Goal: Information Seeking & Learning: Learn about a topic

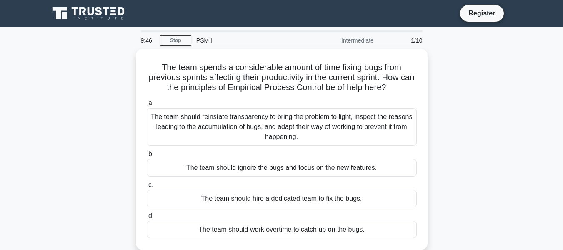
scroll to position [42, 0]
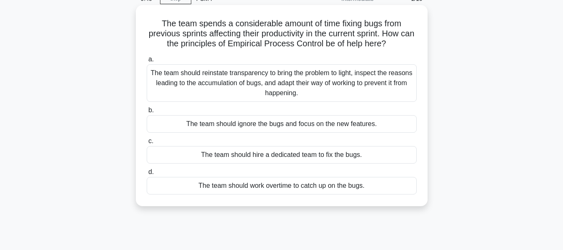
click at [328, 90] on div "The team should reinstate transparency to bring the problem to light, inspect t…" at bounding box center [282, 83] width 270 height 38
click at [147, 62] on input "a. The team should reinstate transparency to bring the problem to light, inspec…" at bounding box center [147, 59] width 0 height 5
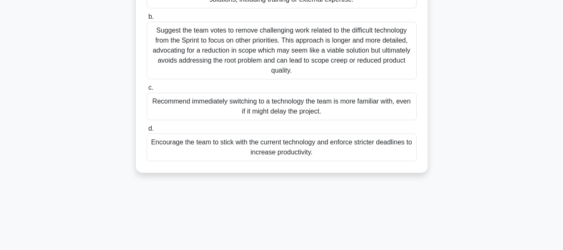
scroll to position [83, 0]
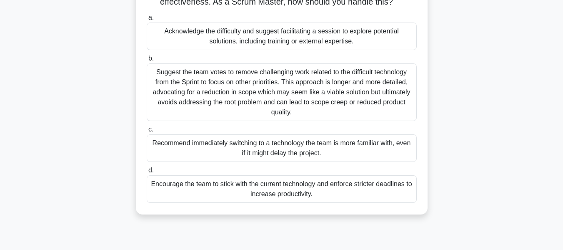
click at [355, 181] on div "Encourage the team to stick with the current technology and enforce stricter de…" at bounding box center [282, 189] width 270 height 28
click at [147, 173] on input "d. Encourage the team to stick with the current technology and enforce stricter…" at bounding box center [147, 170] width 0 height 5
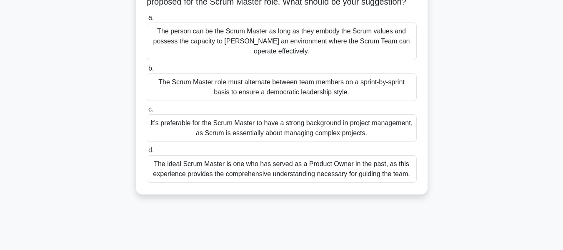
click at [393, 181] on div "The ideal Scrum Master is one who has served as a Product Owner in the past, as…" at bounding box center [282, 169] width 270 height 28
click at [147, 153] on input "d. The ideal Scrum Master is one who has served as a Product Owner in the past,…" at bounding box center [147, 150] width 0 height 5
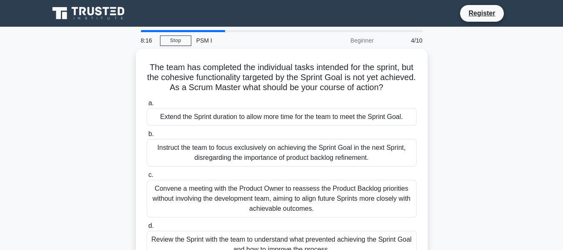
scroll to position [42, 0]
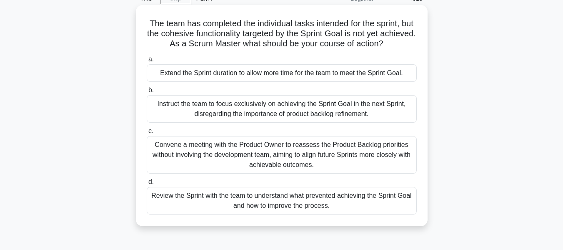
click at [339, 165] on div "Convene a meeting with the Product Owner to reassess the Product Backlog priori…" at bounding box center [282, 155] width 270 height 38
click at [147, 134] on input "c. Convene a meeting with the Product Owner to reassess the Product Backlog pri…" at bounding box center [147, 130] width 0 height 5
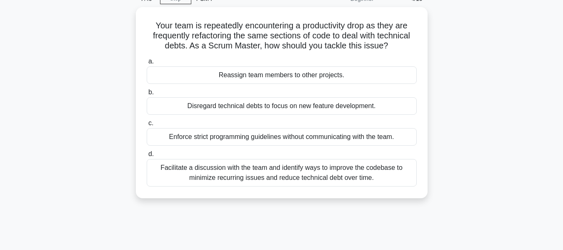
scroll to position [0, 0]
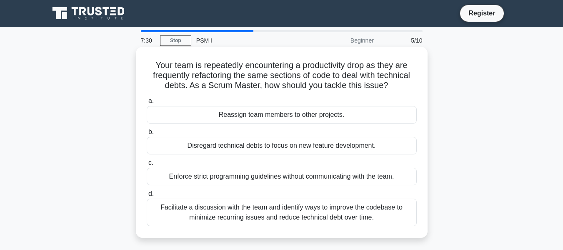
click at [390, 209] on div "Facilitate a discussion with the team and identify ways to improve the codebase…" at bounding box center [282, 213] width 270 height 28
click at [147, 196] on input "d. Facilitate a discussion with the team and identify ways to improve the codeb…" at bounding box center [147, 193] width 0 height 5
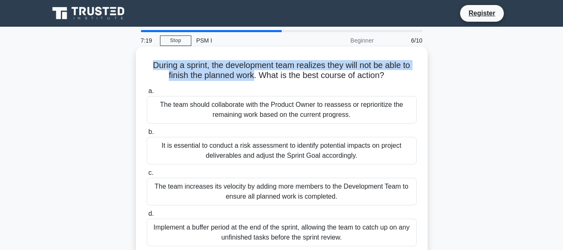
drag, startPoint x: 150, startPoint y: 66, endPoint x: 254, endPoint y: 78, distance: 105.4
click at [254, 78] on h5 "During a sprint, the development team realizes they will not be able to finish …" at bounding box center [282, 70] width 272 height 21
copy h5 "During a sprint, the development team realizes they will not be able to finish …"
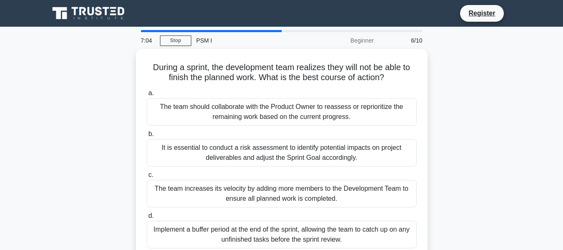
click at [531, 158] on main "7:04 Stop PSM I Beginner 6/10 During a sprint, the development team realizes th…" at bounding box center [281, 239] width 563 height 424
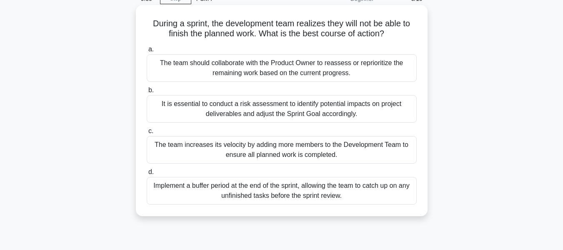
click at [265, 69] on div "The team should collaborate with the Product Owner to reassess or reprioritize …" at bounding box center [282, 68] width 270 height 28
click at [147, 52] on input "a. The team should collaborate with the Product Owner to reassess or reprioriti…" at bounding box center [147, 49] width 0 height 5
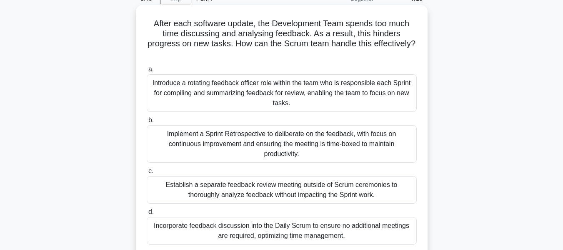
click at [338, 149] on div "Implement a Sprint Retrospective to deliberate on the feedback, with focus on c…" at bounding box center [282, 144] width 270 height 38
click at [147, 123] on input "b. Implement a Sprint Retrospective to deliberate on the feedback, with focus o…" at bounding box center [147, 120] width 0 height 5
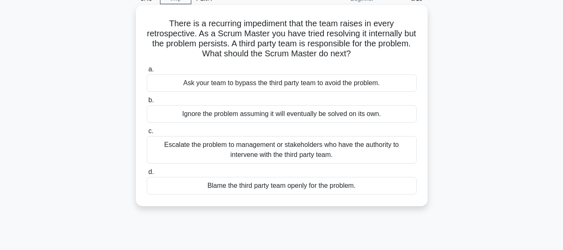
scroll to position [0, 0]
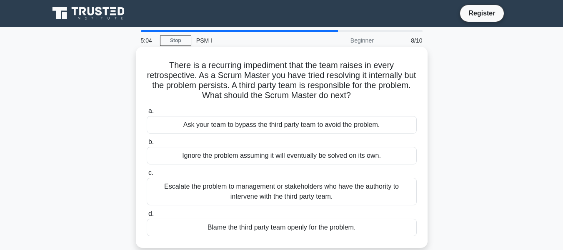
click at [348, 221] on div "Blame the third party team openly for the problem." at bounding box center [282, 228] width 270 height 18
click at [147, 216] on input "d. Blame the third party team openly for the problem." at bounding box center [147, 213] width 0 height 5
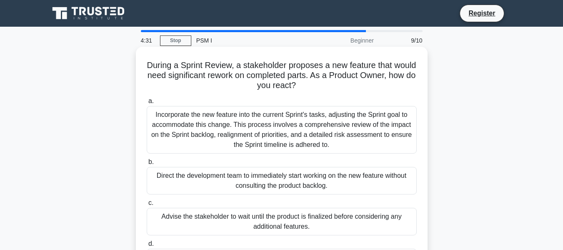
scroll to position [42, 0]
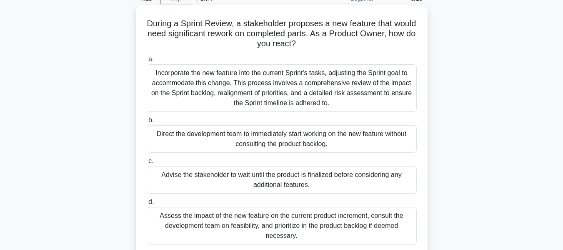
click at [346, 96] on div "Incorporate the new feature into the current Sprint's tasks, adjusting the Spri…" at bounding box center [282, 88] width 270 height 48
click at [147, 62] on input "a. Incorporate the new feature into the current Sprint's tasks, adjusting the S…" at bounding box center [147, 59] width 0 height 5
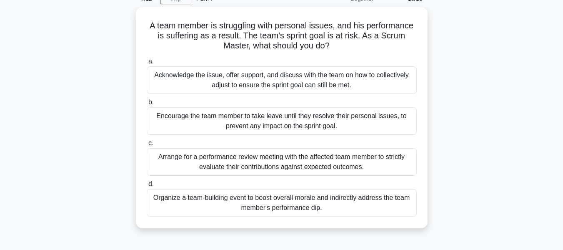
scroll to position [0, 0]
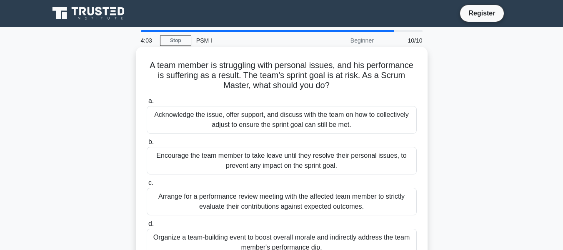
click at [356, 121] on div "Acknowledge the issue, offer support, and discuss with the team on how to colle…" at bounding box center [282, 120] width 270 height 28
click at [147, 104] on input "a. Acknowledge the issue, offer support, and discuss with the team on how to co…" at bounding box center [147, 100] width 0 height 5
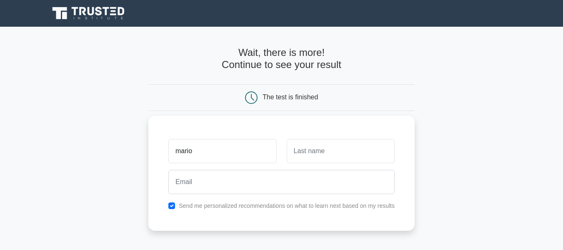
type input "mario"
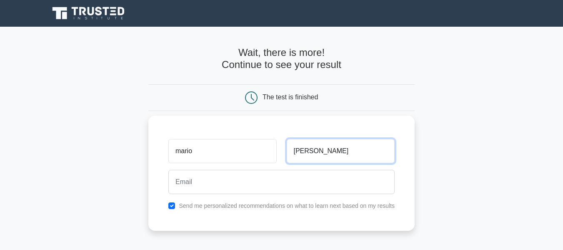
type input "cavallaro"
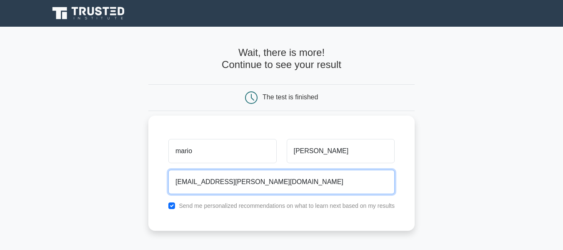
type input "mario.cavallaro@eng.it"
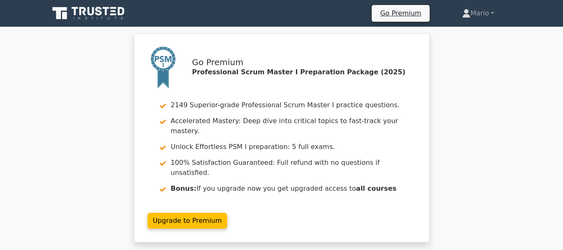
click at [453, 88] on div "Go Premium Professional Scrum Master I Preparation Package (2025) 2149 Superior…" at bounding box center [281, 142] width 563 height 219
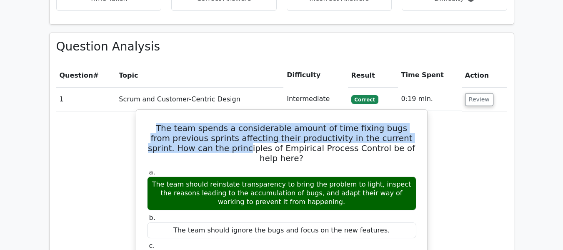
scroll to position [709, 0]
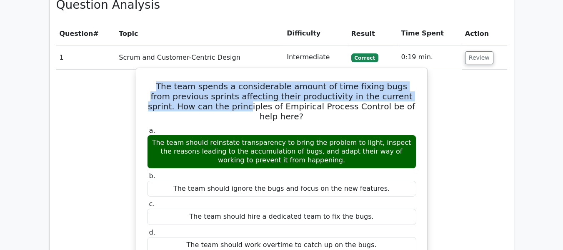
drag, startPoint x: 154, startPoint y: 108, endPoint x: 384, endPoint y: 221, distance: 255.7
click at [384, 221] on div "The team spends a considerable amount of time fixing bugs from previous sprints…" at bounding box center [282, 250] width 284 height 358
copy div "The team spends a considerable amount of time fixing bugs from previous sprints…"
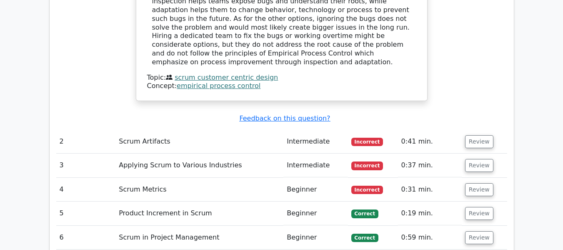
scroll to position [1084, 0]
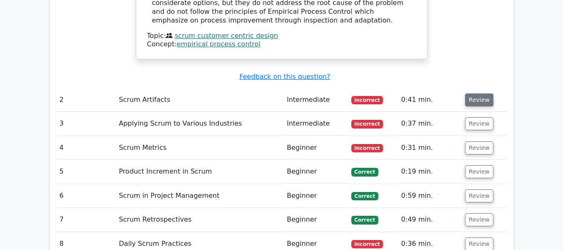
click at [471, 93] on button "Review" at bounding box center [479, 99] width 28 height 13
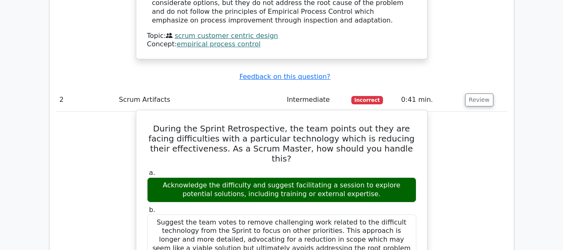
drag, startPoint x: 418, startPoint y: 204, endPoint x: 154, endPoint y: 92, distance: 287.4
copy div "During the Sprint Retrospective, the team points out they are facing difficulti…"
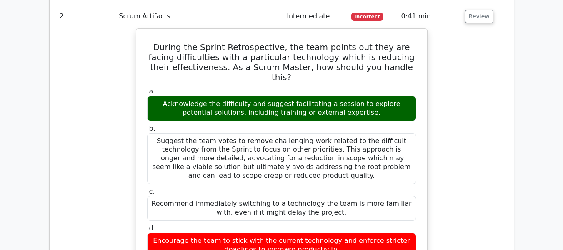
click at [462, 204] on div "During the Sprint Retrospective, the team points out they are facing difficulti…" at bounding box center [281, 215] width 451 height 375
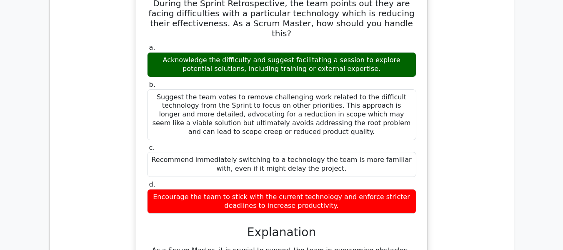
scroll to position [1376, 0]
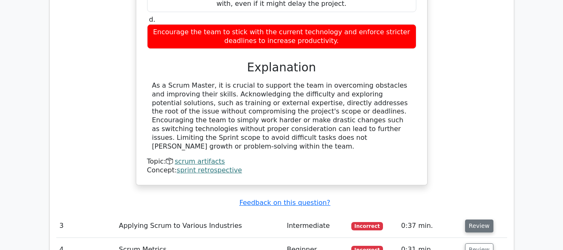
click at [473, 219] on button "Review" at bounding box center [479, 225] width 28 height 13
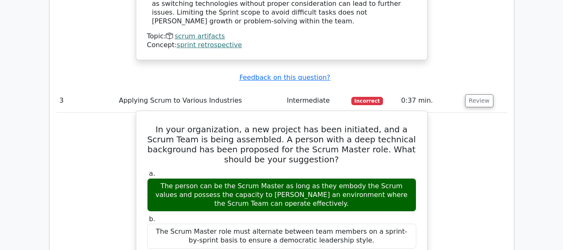
scroll to position [1543, 0]
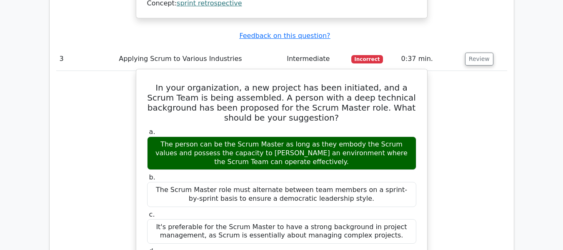
drag, startPoint x: 156, startPoint y: 71, endPoint x: 324, endPoint y: 220, distance: 225.1
copy div "In your organization, a new project has been initiated, and a Scrum Team is bei…"
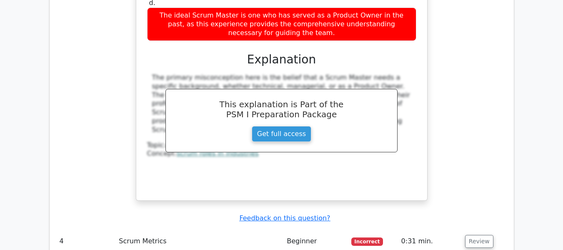
scroll to position [1835, 0]
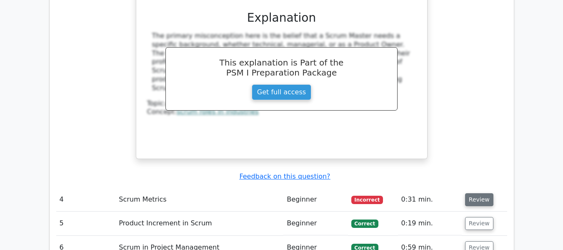
click at [469, 193] on button "Review" at bounding box center [479, 199] width 28 height 13
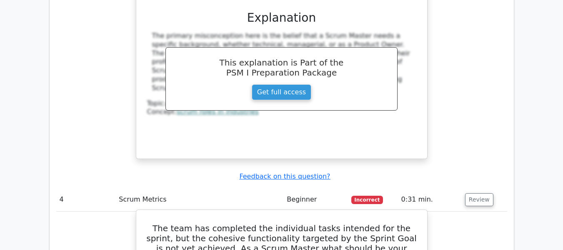
scroll to position [1960, 0]
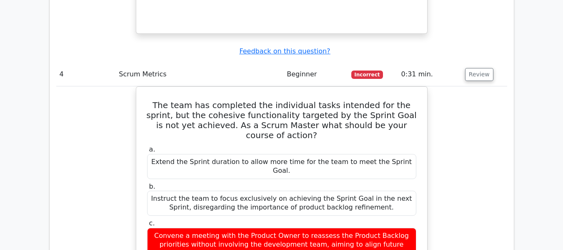
drag, startPoint x: 384, startPoint y: 219, endPoint x: 132, endPoint y: 47, distance: 305.3
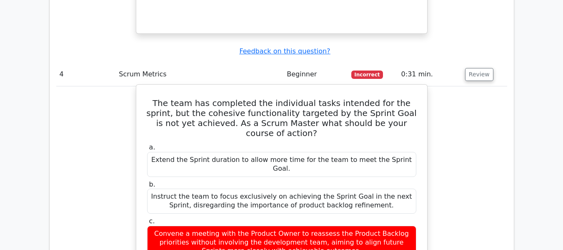
copy div "The team has completed the individual tasks intended for the sprint, but the co…"
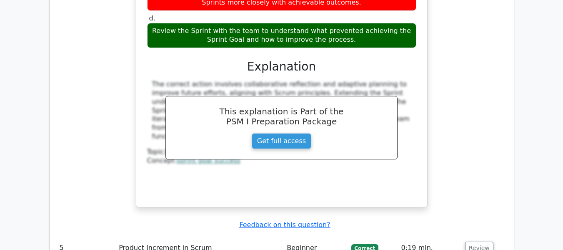
scroll to position [2252, 0]
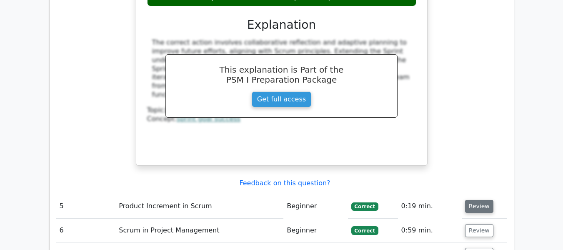
click at [487, 200] on button "Review" at bounding box center [479, 206] width 28 height 13
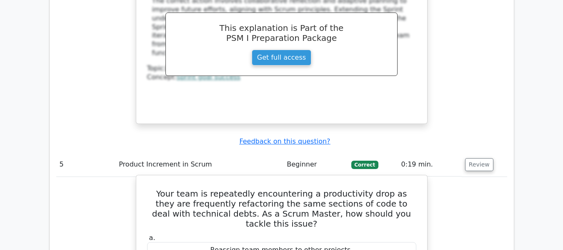
scroll to position [2336, 0]
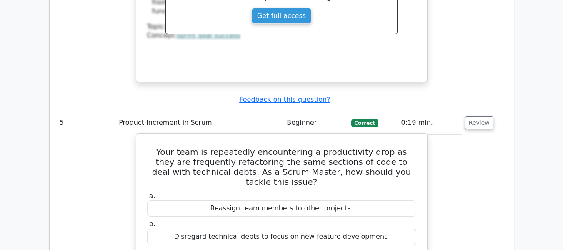
drag, startPoint x: 387, startPoint y: 220, endPoint x: 152, endPoint y: 79, distance: 274.2
copy div "Your team is repeatedly encountering a productivity drop as they are frequently…"
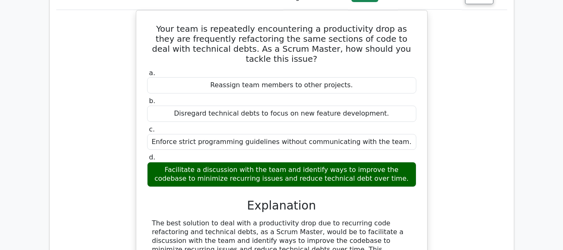
click at [447, 166] on div "Your team is repeatedly encountering a productivity drop as they are frequently…" at bounding box center [281, 193] width 451 height 367
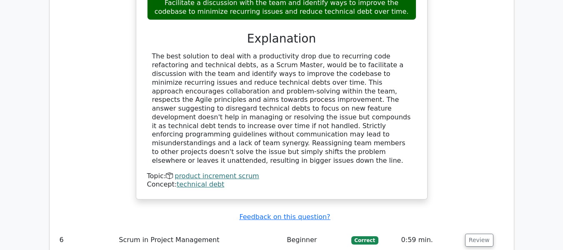
scroll to position [2669, 0]
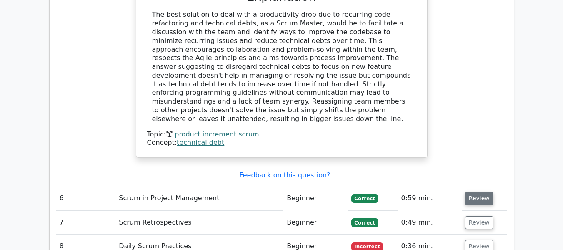
click at [470, 192] on button "Review" at bounding box center [479, 198] width 28 height 13
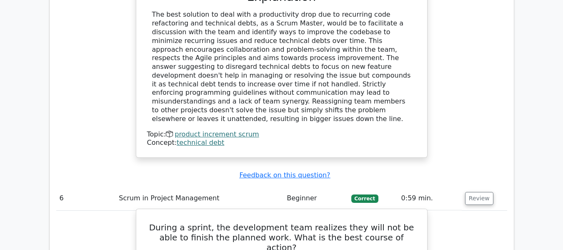
scroll to position [2753, 0]
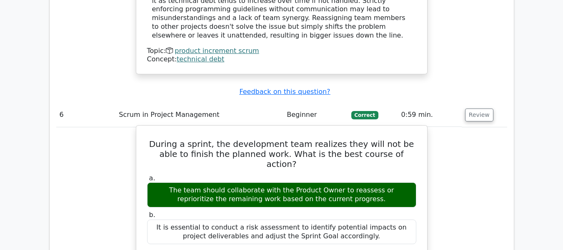
drag, startPoint x: 384, startPoint y: 210, endPoint x: 150, endPoint y: 48, distance: 285.1
copy div "During a sprint, the development team realizes they will not be able to finish …"
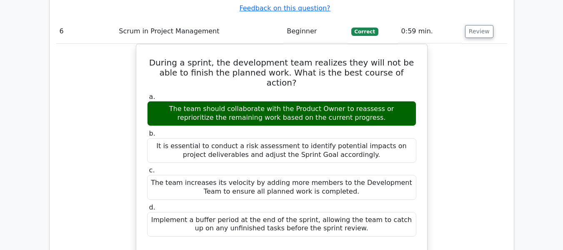
click at [462, 177] on div "During a sprint, the development team realizes they will not be able to finish …" at bounding box center [281, 225] width 451 height 362
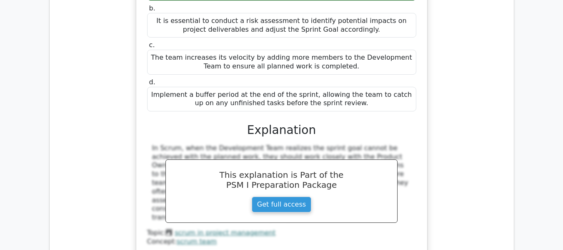
scroll to position [3086, 0]
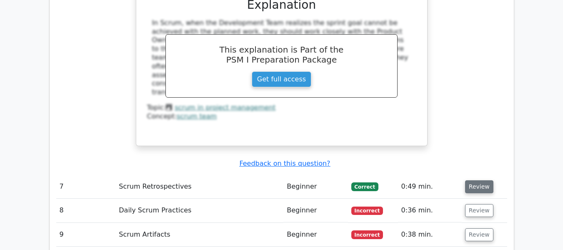
click at [478, 180] on button "Review" at bounding box center [479, 186] width 28 height 13
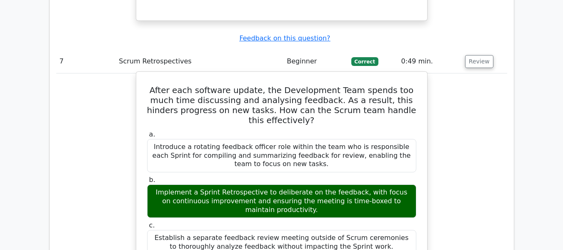
scroll to position [3128, 0]
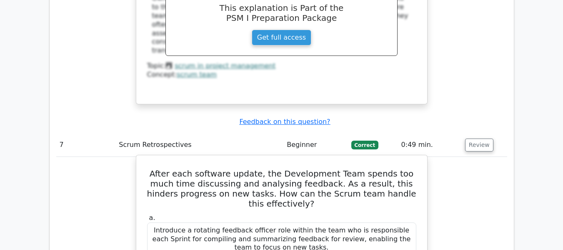
drag, startPoint x: 342, startPoint y: 157, endPoint x: 140, endPoint y: 71, distance: 219.8
copy div "After each software update, the Development Team spends too much time discussin…"
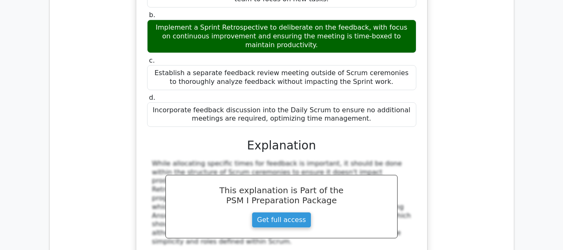
scroll to position [3504, 0]
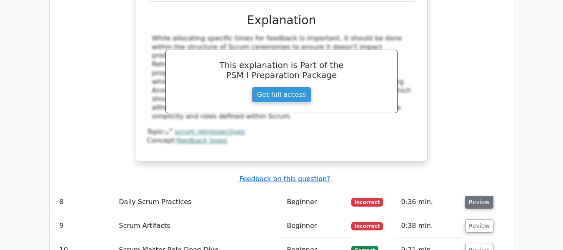
click at [468, 196] on button "Review" at bounding box center [479, 202] width 28 height 13
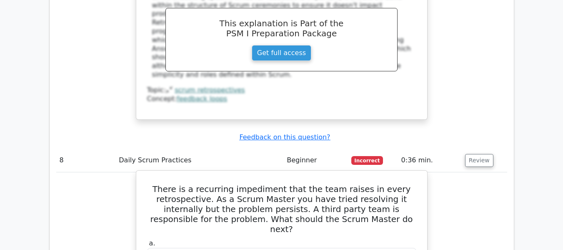
scroll to position [3587, 0]
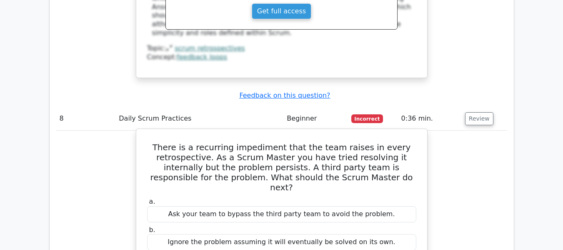
drag, startPoint x: 416, startPoint y: 195, endPoint x: 165, endPoint y: 41, distance: 294.3
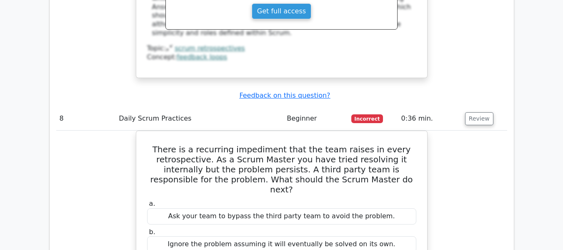
copy div "There is a recurring impediment that the team raises in every retrospective. As…"
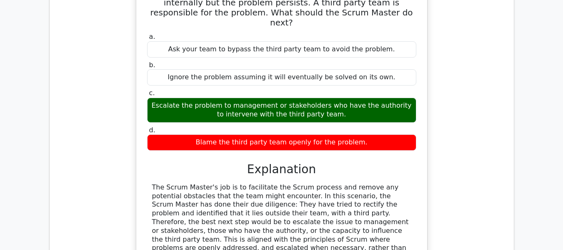
scroll to position [3921, 0]
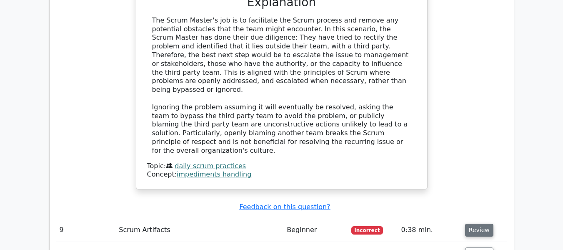
click at [483, 224] on button "Review" at bounding box center [479, 230] width 28 height 13
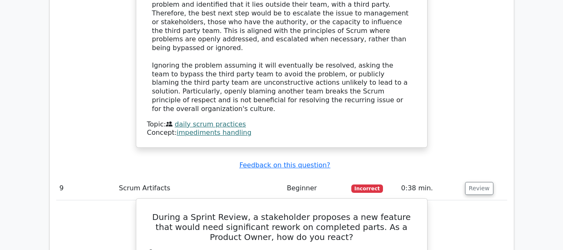
scroll to position [4046, 0]
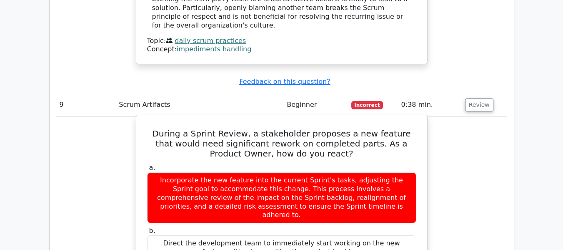
drag, startPoint x: 155, startPoint y: 86, endPoint x: 347, endPoint y: 198, distance: 222.8
copy div "During a Sprint Review, a stakeholder proposes a new feature that would need si…"
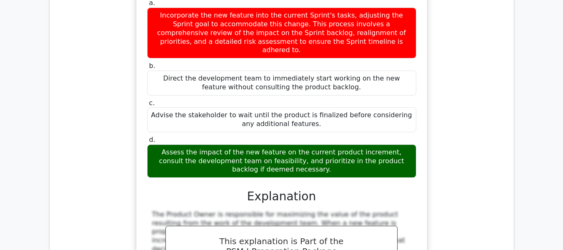
scroll to position [4254, 0]
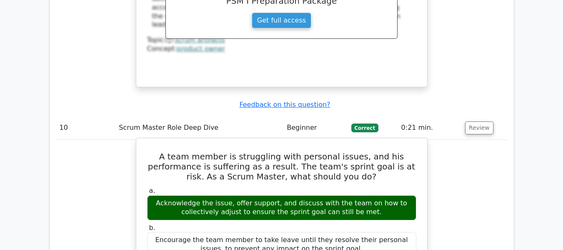
scroll to position [4379, 0]
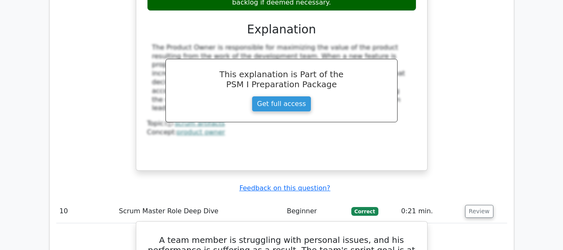
drag, startPoint x: 400, startPoint y: 183, endPoint x: 143, endPoint y: 98, distance: 270.5
copy div "A team member is struggling with personal issues, and his performance is suffer…"
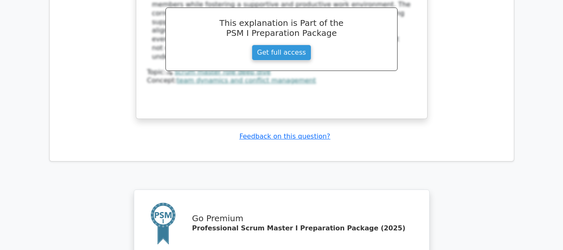
scroll to position [4999, 0]
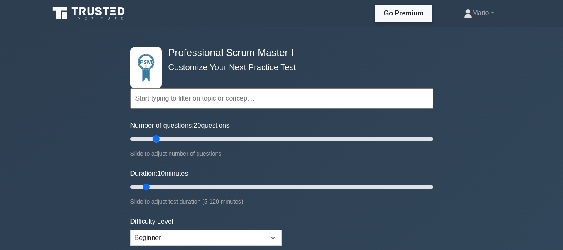
drag, startPoint x: 142, startPoint y: 139, endPoint x: 154, endPoint y: 140, distance: 12.1
type input "20"
click at [154, 140] on input "Number of questions: 20 questions" at bounding box center [282, 139] width 303 height 10
drag, startPoint x: 147, startPoint y: 185, endPoint x: 153, endPoint y: 185, distance: 6.3
type input "15"
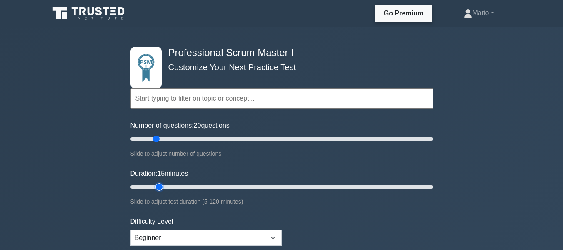
click at [153, 185] on input "Duration: 15 minutes" at bounding box center [282, 187] width 303 height 10
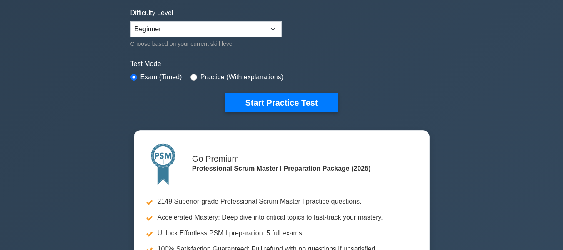
scroll to position [83, 0]
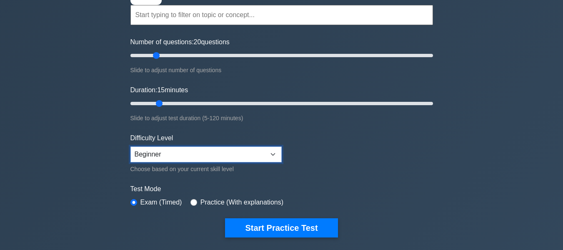
click at [223, 158] on select "Beginner Intermediate Expert" at bounding box center [206, 154] width 151 height 16
click at [131, 146] on select "Beginner Intermediate Expert" at bounding box center [206, 154] width 151 height 16
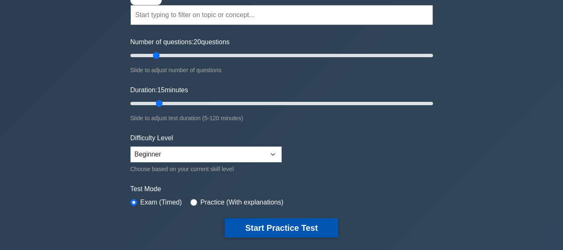
click at [300, 226] on button "Start Practice Test" at bounding box center [281, 227] width 113 height 19
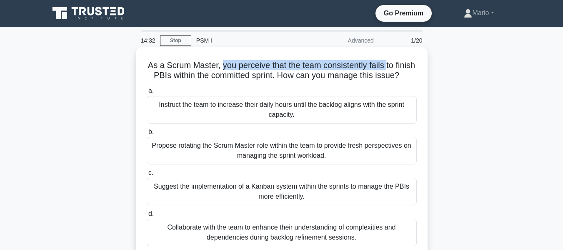
drag, startPoint x: 230, startPoint y: 67, endPoint x: 398, endPoint y: 68, distance: 168.1
click at [398, 68] on h5 "As a Scrum Master, you perceive that the team consistently fails to finish PBIs…" at bounding box center [282, 70] width 272 height 21
copy h5 "you perceive that the team consistently fails"
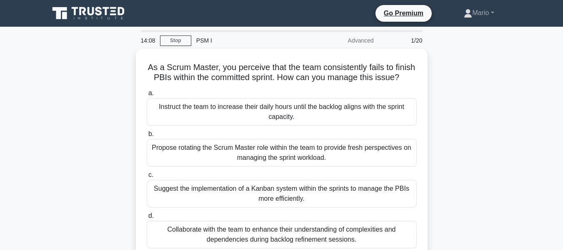
click at [460, 126] on div "As a Scrum Master, you perceive that the team consistently fails to finish PBIs…" at bounding box center [281, 159] width 475 height 221
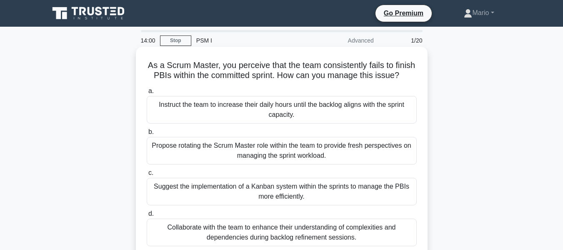
scroll to position [42, 0]
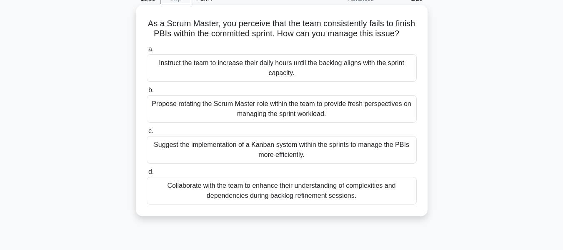
click at [373, 202] on div "Collaborate with the team to enhance their understanding of complexities and de…" at bounding box center [282, 191] width 270 height 28
click at [147, 175] on input "d. Collaborate with the team to enhance their understanding of complexities and…" at bounding box center [147, 171] width 0 height 5
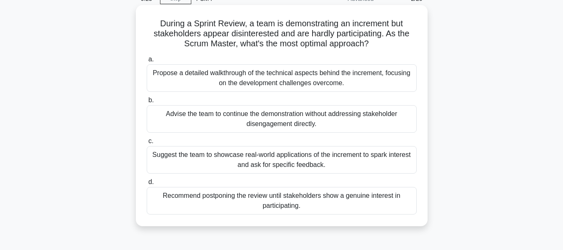
click at [364, 166] on div "Suggest the team to showcase real-world applications of the increment to spark …" at bounding box center [282, 160] width 270 height 28
click at [147, 144] on input "c. Suggest the team to showcase real-world applications of the increment to spa…" at bounding box center [147, 140] width 0 height 5
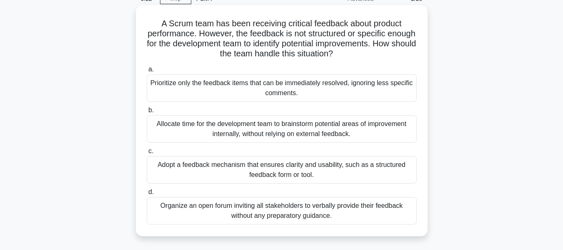
scroll to position [0, 0]
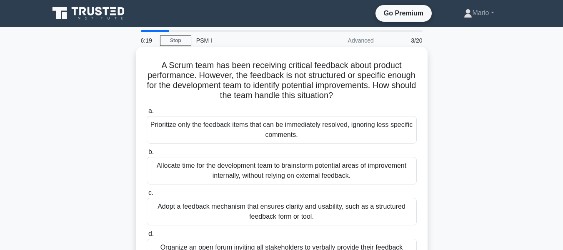
click at [344, 128] on div "Prioritize only the feedback items that can be immediately resolved, ignoring l…" at bounding box center [282, 130] width 270 height 28
click at [147, 114] on input "a. Prioritize only the feedback items that can be immediately resolved, ignorin…" at bounding box center [147, 110] width 0 height 5
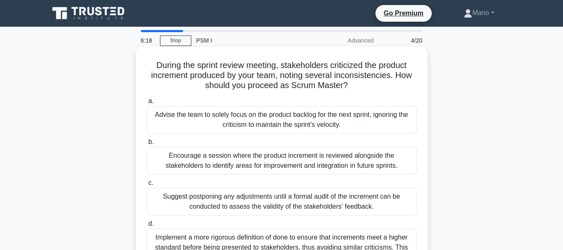
click at [334, 158] on div "Encourage a session where the product increment is reviewed alongside the stake…" at bounding box center [282, 161] width 270 height 28
click at [147, 145] on input "b. Encourage a session where the product increment is reviewed alongside the st…" at bounding box center [147, 141] width 0 height 5
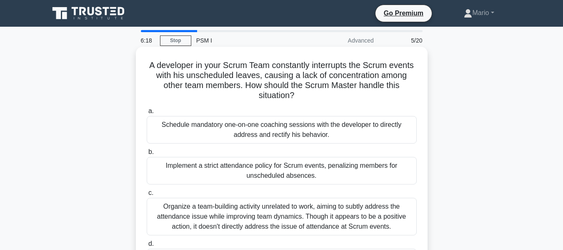
click at [335, 135] on div "Schedule mandatory one-on-one coaching sessions with the developer to directly …" at bounding box center [282, 130] width 270 height 28
click at [147, 114] on input "a. Schedule mandatory one-on-one coaching sessions with the developer to direct…" at bounding box center [147, 110] width 0 height 5
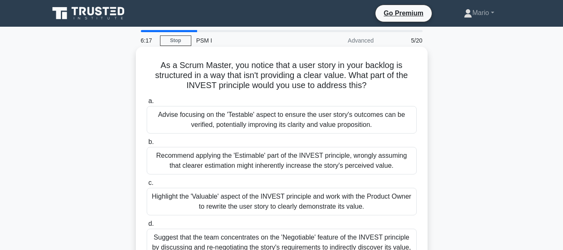
click at [335, 152] on div "Recommend applying the 'Estimable' part of the INVEST principle, wrongly assumi…" at bounding box center [282, 161] width 270 height 28
click at [147, 145] on input "b. Recommend applying the 'Estimable' part of the INVEST principle, wrongly ass…" at bounding box center [147, 141] width 0 height 5
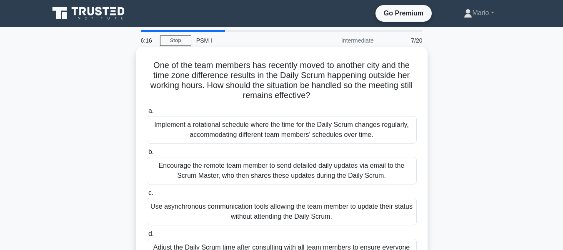
click at [330, 120] on div "Implement a rotational schedule where the time for the Daily Scrum changes regu…" at bounding box center [282, 130] width 270 height 28
click at [147, 114] on input "a. Implement a rotational schedule where the time for the Daily Scrum changes r…" at bounding box center [147, 110] width 0 height 5
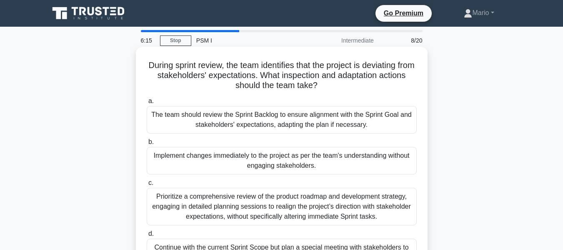
click at [331, 162] on div "Implement changes immediately to the project as per the team's understanding wi…" at bounding box center [282, 161] width 270 height 28
click at [147, 145] on input "b. Implement changes immediately to the project as per the team's understanding…" at bounding box center [147, 141] width 0 height 5
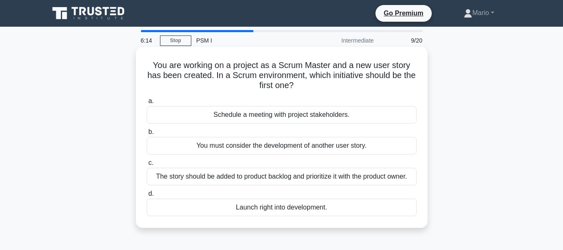
click at [335, 133] on label "b. You must consider the development of another user story." at bounding box center [282, 141] width 270 height 28
click at [147, 133] on input "b. You must consider the development of another user story." at bounding box center [147, 131] width 0 height 5
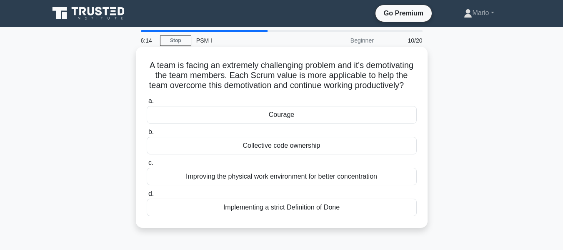
click at [337, 119] on div "Courage" at bounding box center [282, 115] width 270 height 18
click at [147, 104] on input "a. Courage" at bounding box center [147, 100] width 0 height 5
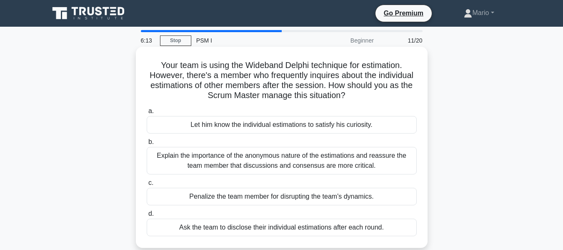
click at [322, 161] on div "Explain the importance of the anonymous nature of the estimations and reassure …" at bounding box center [282, 161] width 270 height 28
click at [147, 145] on input "b. Explain the importance of the anonymous nature of the estimations and reassu…" at bounding box center [147, 141] width 0 height 5
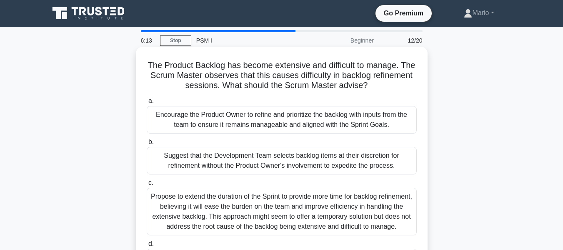
click at [323, 123] on div "Encourage the Product Owner to refine and prioritize the backlog with inputs fr…" at bounding box center [282, 120] width 270 height 28
click at [147, 104] on input "a. Encourage the Product Owner to refine and prioritize the backlog with inputs…" at bounding box center [147, 100] width 0 height 5
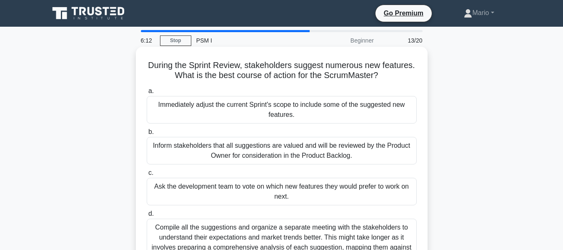
click at [319, 156] on div "Inform stakeholders that all suggestions are valued and will be reviewed by the…" at bounding box center [282, 151] width 270 height 28
click at [147, 135] on input "b. Inform stakeholders that all suggestions are valued and will be reviewed by …" at bounding box center [147, 131] width 0 height 5
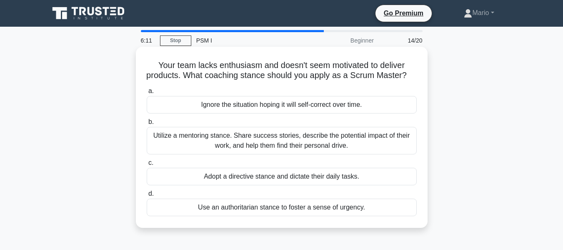
click at [310, 185] on div "Adopt a directive stance and dictate their daily tasks." at bounding box center [282, 177] width 270 height 18
click at [147, 166] on input "c. Adopt a directive stance and dictate their daily tasks." at bounding box center [147, 162] width 0 height 5
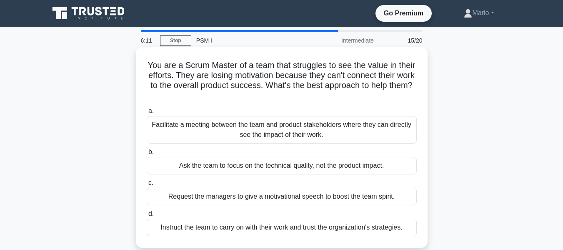
click at [302, 228] on div "Instruct the team to carry on with their work and trust the organization's stra…" at bounding box center [282, 228] width 270 height 18
click at [147, 216] on input "d. Instruct the team to carry on with their work and trust the organization's s…" at bounding box center [147, 213] width 0 height 5
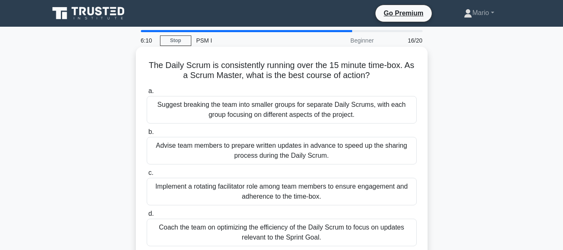
click at [304, 223] on div "Coach the team on optimizing the efficiency of the Daily Scrum to focus on upda…" at bounding box center [282, 233] width 270 height 28
click at [147, 216] on input "d. Coach the team on optimizing the efficiency of the Daily Scrum to focus on u…" at bounding box center [147, 213] width 0 height 5
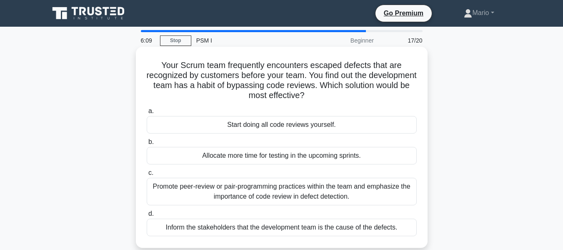
click at [307, 226] on div "Inform the stakeholders that the development team is the cause of the defects." at bounding box center [282, 228] width 270 height 18
click at [147, 216] on input "d. Inform the stakeholders that the development team is the cause of the defect…" at bounding box center [147, 213] width 0 height 5
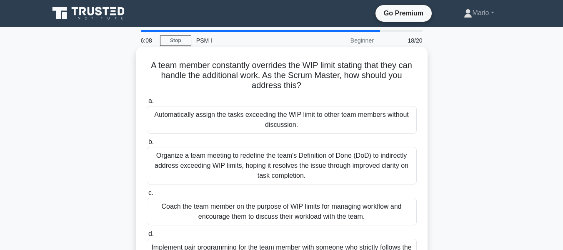
click at [308, 244] on div "Implement pair programming for the team member with someone who strictly follow…" at bounding box center [282, 253] width 270 height 28
click at [147, 236] on input "d. Implement pair programming for the team member with someone who strictly fol…" at bounding box center [147, 233] width 0 height 5
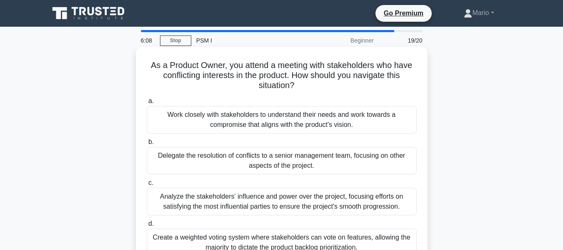
click at [309, 240] on div "Create a weighted voting system where stakeholders can vote on features, allowi…" at bounding box center [282, 243] width 270 height 28
click at [147, 226] on input "d. Create a weighted voting system where stakeholders can vote on features, all…" at bounding box center [147, 223] width 0 height 5
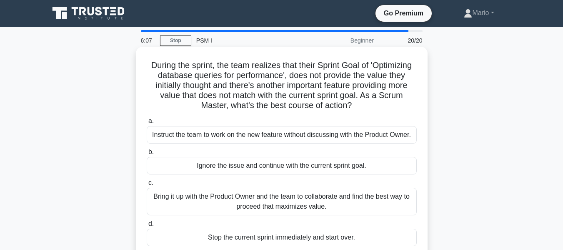
click at [312, 238] on div "Stop the current sprint immediately and start over." at bounding box center [282, 238] width 270 height 18
click at [147, 226] on input "d. Stop the current sprint immediately and start over." at bounding box center [147, 223] width 0 height 5
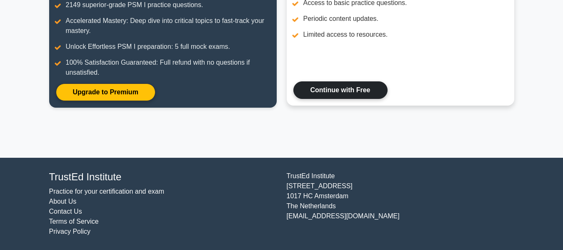
scroll to position [64, 0]
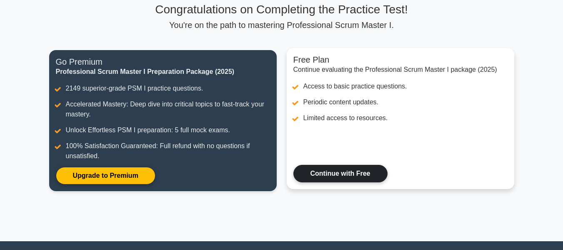
click at [345, 180] on link "Continue with Free" at bounding box center [341, 174] width 94 height 18
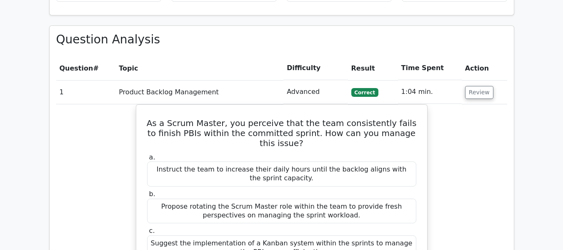
scroll to position [876, 0]
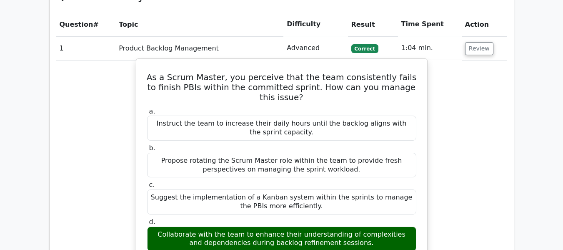
drag, startPoint x: 156, startPoint y: 58, endPoint x: 370, endPoint y: 228, distance: 273.1
click at [370, 228] on div "As a Scrum Master, you perceive that the team consistently fails to finish PBIs…" at bounding box center [282, 240] width 284 height 356
copy div "As a Scrum Master, you perceive that the team consistently fails to finish PBIs…"
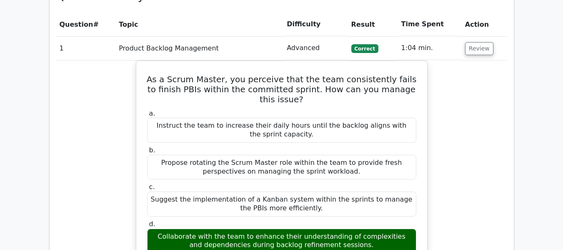
click at [469, 177] on div "As a Scrum Master, you perceive that the team consistently fails to finish PBIs…" at bounding box center [281, 247] width 451 height 374
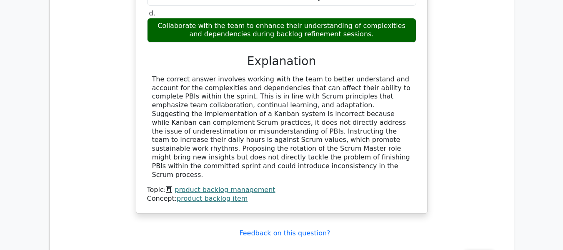
scroll to position [1210, 0]
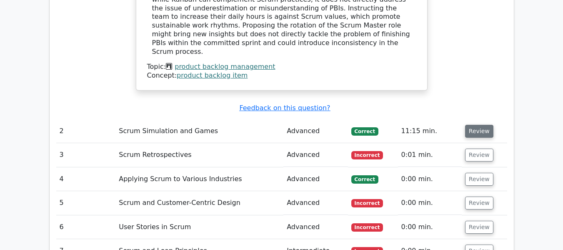
click at [478, 125] on button "Review" at bounding box center [479, 131] width 28 height 13
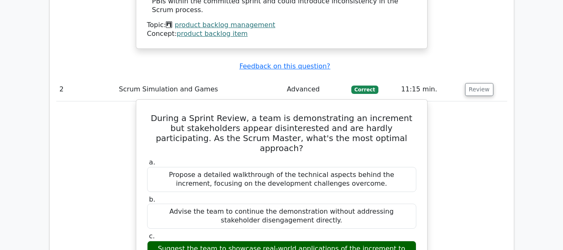
scroll to position [1293, 0]
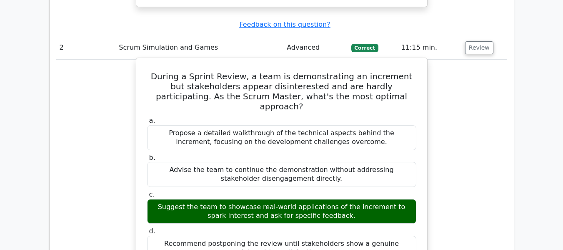
drag, startPoint x: 356, startPoint y: 206, endPoint x: 151, endPoint y: 38, distance: 264.6
click at [151, 61] on div "During a Sprint Review, a team is demonstrating an increment but stakeholders a…" at bounding box center [282, 227] width 284 height 332
copy div "During a Sprint Review, a team is demonstrating an increment but stakeholders a…"
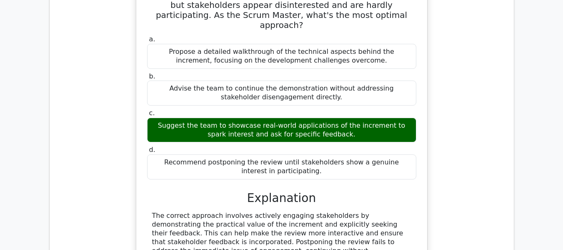
click at [472, 162] on div "During a Sprint Review, a team is demonstrating an increment but stakeholders a…" at bounding box center [281, 150] width 451 height 349
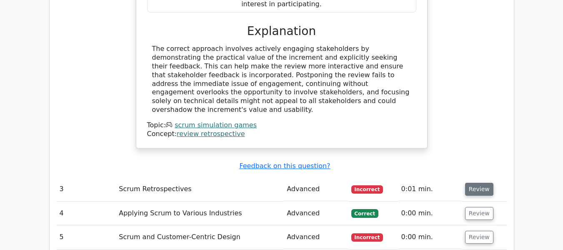
click at [470, 183] on button "Review" at bounding box center [479, 189] width 28 height 13
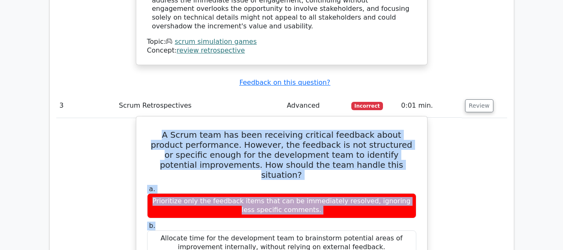
scroll to position [1668, 0]
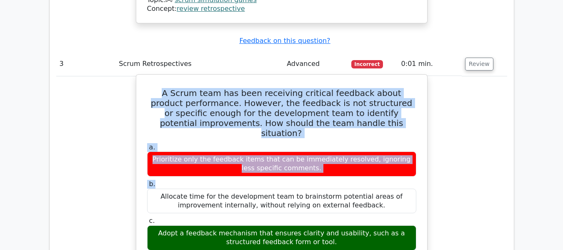
copy div "A Scrum team has been receiving critical feedback about product performance. Ho…"
drag, startPoint x: 160, startPoint y: 79, endPoint x: 335, endPoint y: 218, distance: 223.9
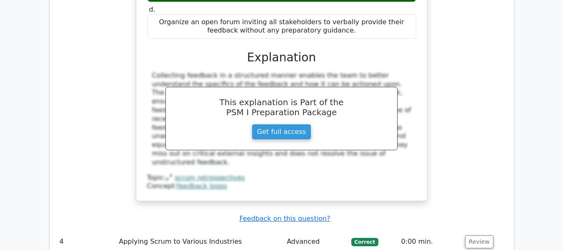
scroll to position [2002, 0]
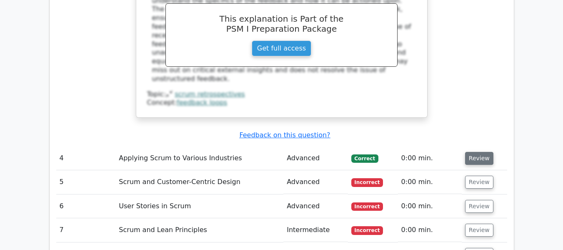
click at [466, 152] on button "Review" at bounding box center [479, 158] width 28 height 13
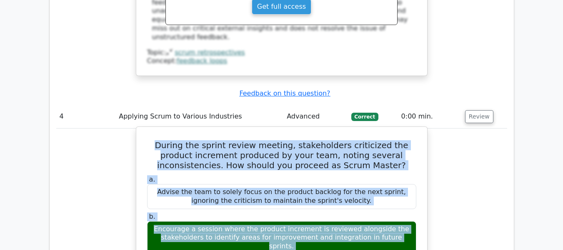
scroll to position [2127, 0]
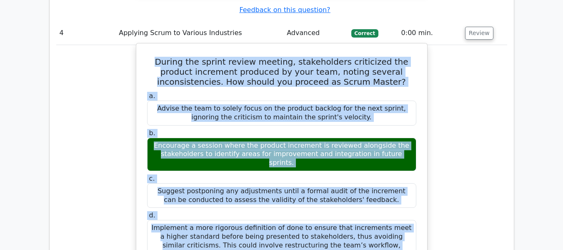
drag, startPoint x: 150, startPoint y: 77, endPoint x: 332, endPoint y: 184, distance: 210.9
click at [332, 185] on div "During the sprint review meeting, stakeholders criticized the product increment…" at bounding box center [282, 237] width 284 height 380
copy div "During the sprint review meeting, stakeholders criticized the product increment…"
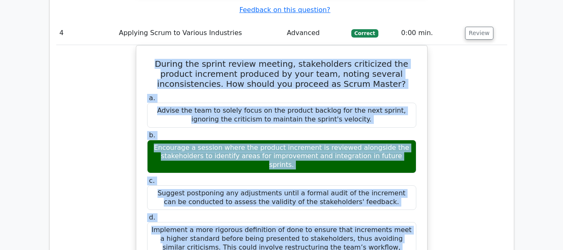
click at [444, 148] on div "During the sprint review meeting, stakeholders criticized the product increment…" at bounding box center [281, 243] width 451 height 397
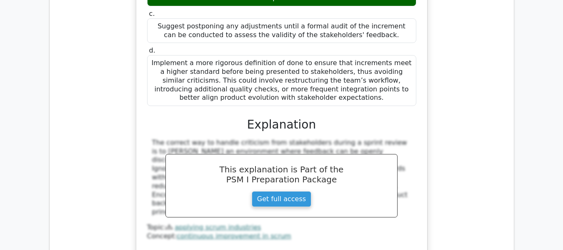
scroll to position [2336, 0]
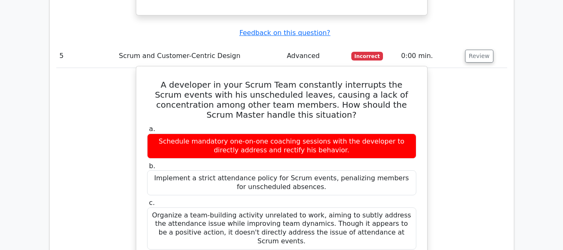
scroll to position [2586, 0]
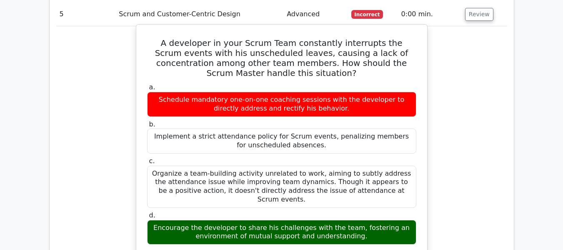
drag, startPoint x: 146, startPoint y: 50, endPoint x: 369, endPoint y: 153, distance: 245.8
click at [369, 153] on div "A developer in your Scrum Team constantly interrupts the Scrum events with his …" at bounding box center [282, 207] width 284 height 358
copy div "A developer in your Scrum Team constantly interrupts the Scrum events with his …"
click at [427, 164] on div "A developer in your Scrum Team constantly interrupts the Scrum events with his …" at bounding box center [282, 206] width 292 height 365
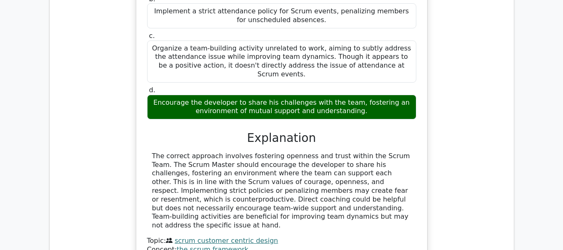
scroll to position [2795, 0]
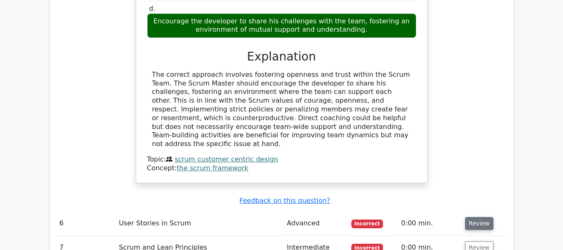
click at [480, 217] on button "Review" at bounding box center [479, 223] width 28 height 13
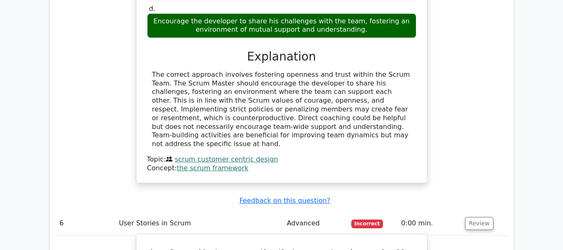
scroll to position [2920, 0]
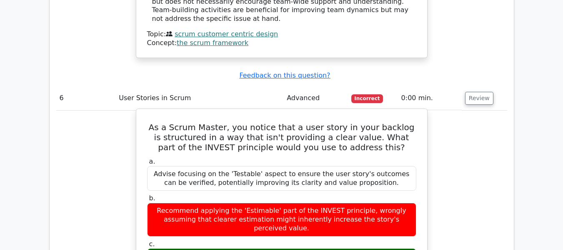
drag, startPoint x: 159, startPoint y: 34, endPoint x: 391, endPoint y: 210, distance: 290.8
copy div "As a Scrum Master, you notice that a user story in your backlog is structured i…"
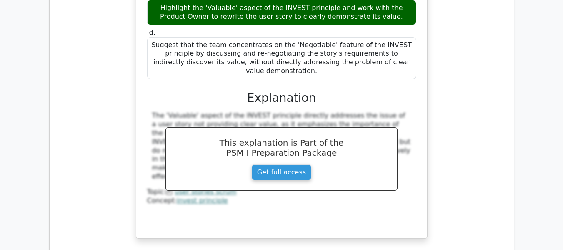
scroll to position [3212, 0]
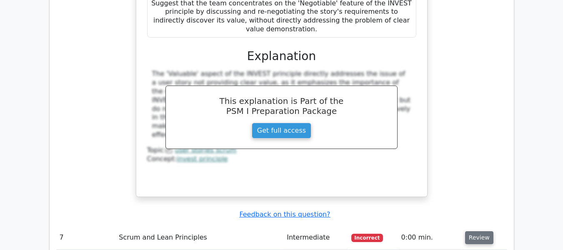
click at [468, 231] on button "Review" at bounding box center [479, 237] width 28 height 13
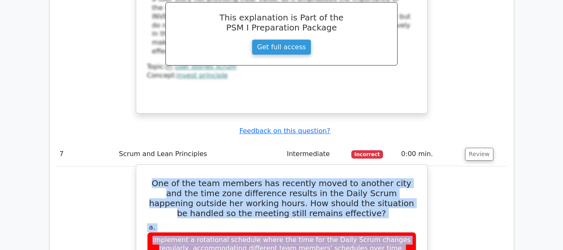
scroll to position [3337, 0]
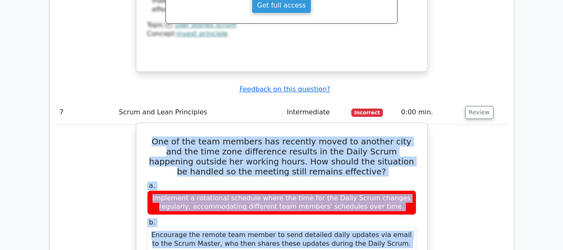
drag, startPoint x: 149, startPoint y: 71, endPoint x: 330, endPoint y: 212, distance: 228.9
copy div "One of the team members has recently moved to another city and the time zone di…"
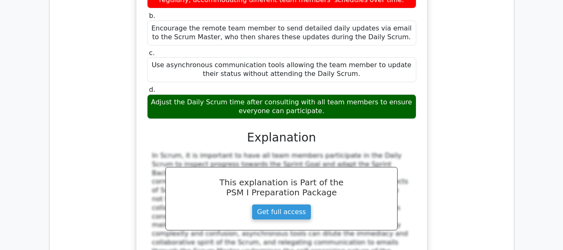
scroll to position [3587, 0]
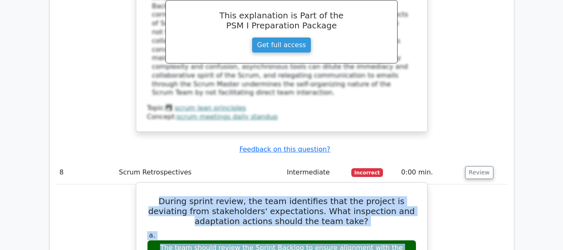
scroll to position [3796, 0]
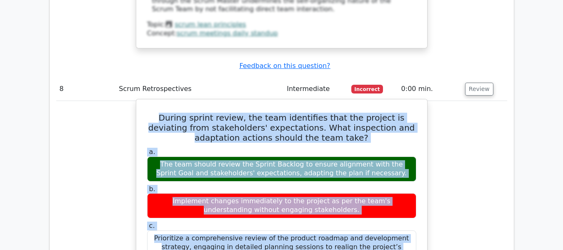
drag, startPoint x: 149, startPoint y: 73, endPoint x: 347, endPoint y: 168, distance: 219.6
copy div "Loremi dolors ametco, adi elit seddoeiusm temp inc utlabor et doloremag aliq en…"
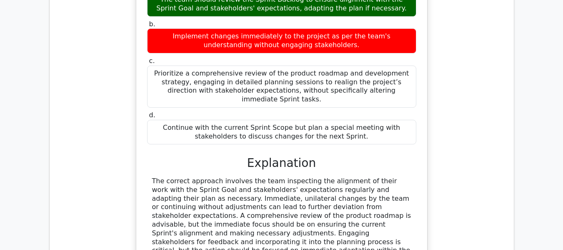
scroll to position [4046, 0]
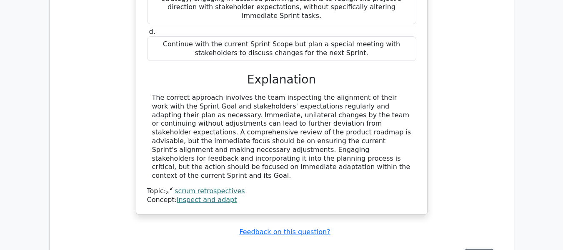
click at [478, 249] on button "Review" at bounding box center [479, 255] width 28 height 13
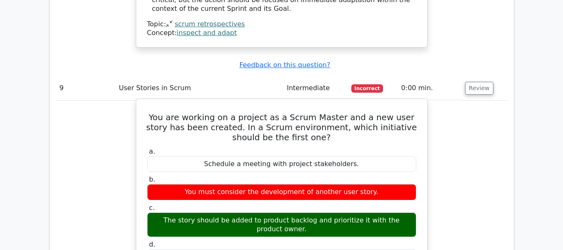
scroll to position [4129, 0]
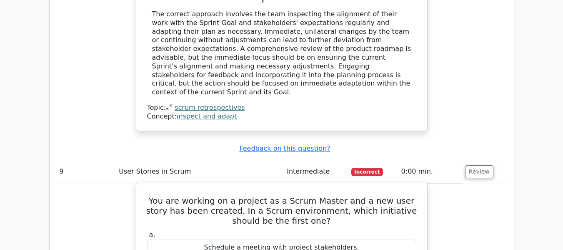
drag, startPoint x: 350, startPoint y: 196, endPoint x: 151, endPoint y: 55, distance: 243.5
copy div "You are working on a project as a Scrum Master and a new user story has been cr…"
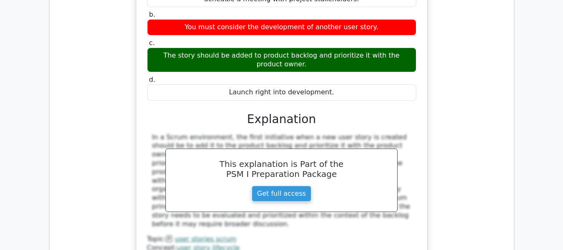
scroll to position [4421, 0]
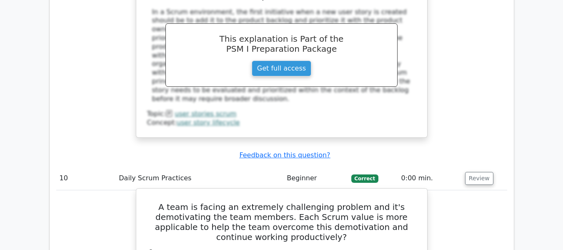
drag, startPoint x: 365, startPoint y: 201, endPoint x: 172, endPoint y: 61, distance: 238.0
copy div "A team is facing an extremely challenging problem and it's demotivating the tea…"
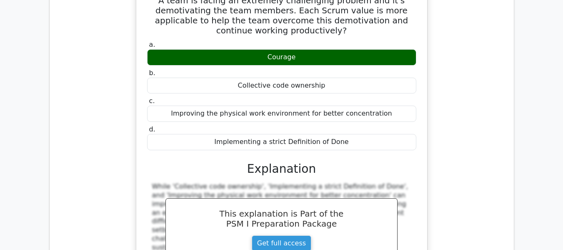
scroll to position [4838, 0]
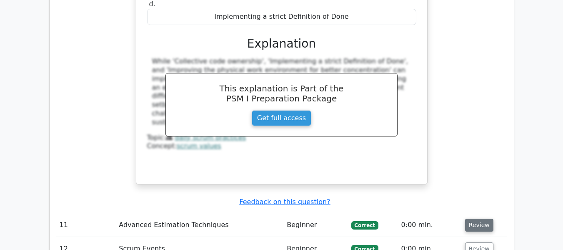
click at [475, 219] on button "Review" at bounding box center [479, 225] width 28 height 13
drag, startPoint x: 390, startPoint y: 173, endPoint x: 200, endPoint y: 123, distance: 197.0
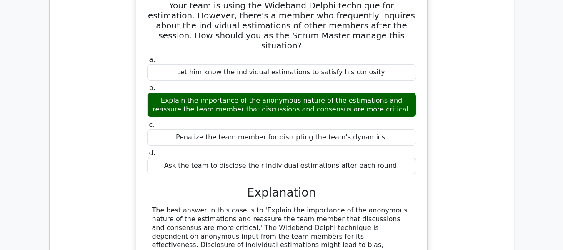
scroll to position [5172, 0]
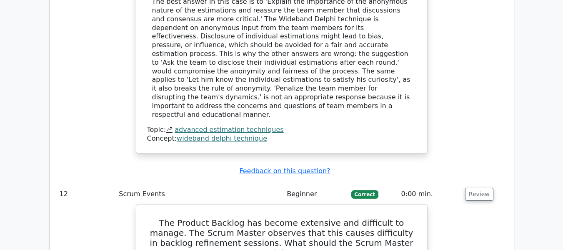
scroll to position [5255, 0]
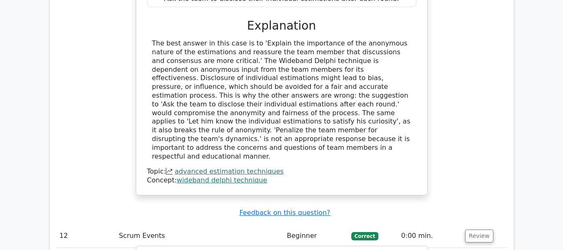
drag, startPoint x: 378, startPoint y: 197, endPoint x: 155, endPoint y: 91, distance: 247.2
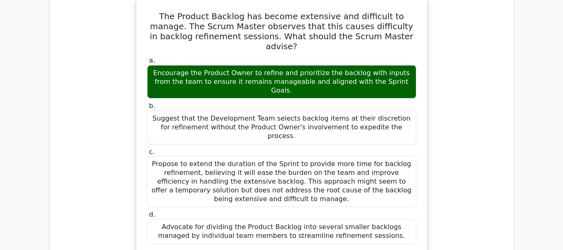
scroll to position [5547, 0]
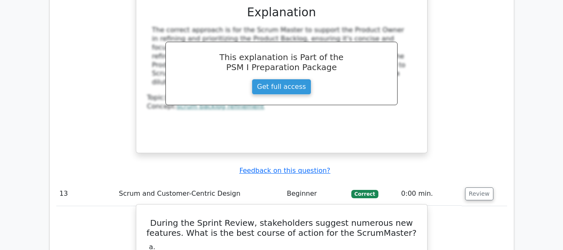
scroll to position [5714, 0]
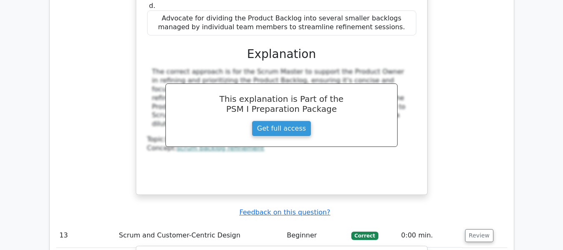
drag, startPoint x: 360, startPoint y: 208, endPoint x: 163, endPoint y: 62, distance: 245.1
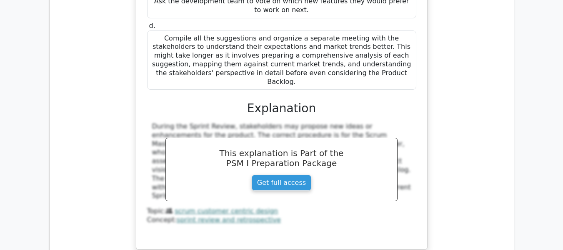
scroll to position [6131, 0]
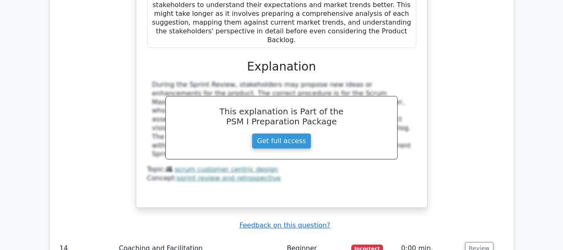
drag, startPoint x: 393, startPoint y: 195, endPoint x: 150, endPoint y: 65, distance: 275.8
drag, startPoint x: 433, startPoint y: 192, endPoint x: 439, endPoint y: 191, distance: 6.3
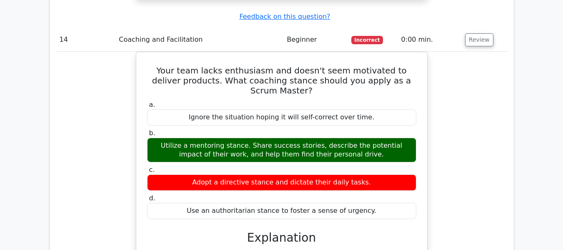
scroll to position [6423, 0]
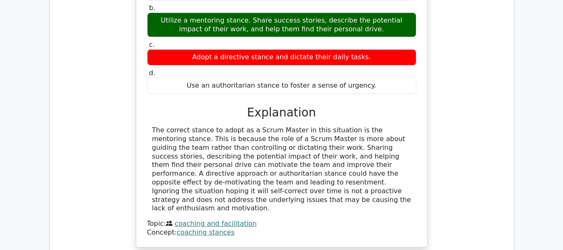
scroll to position [6507, 0]
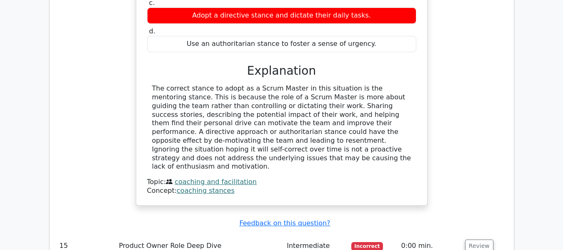
drag, startPoint x: 415, startPoint y: 197, endPoint x: 155, endPoint y: 39, distance: 303.8
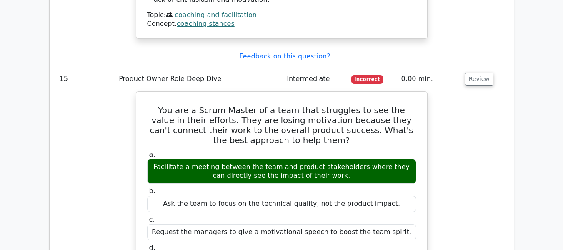
scroll to position [6757, 0]
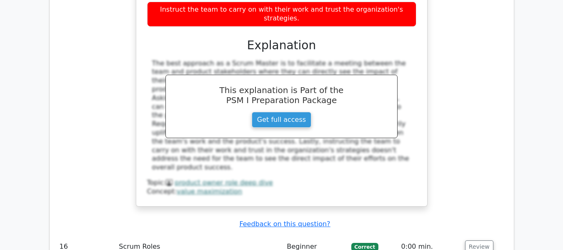
scroll to position [6840, 0]
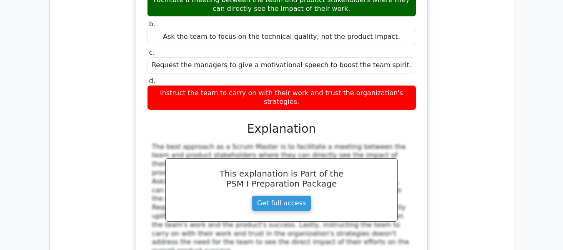
drag, startPoint x: 342, startPoint y: 178, endPoint x: 152, endPoint y: 103, distance: 204.2
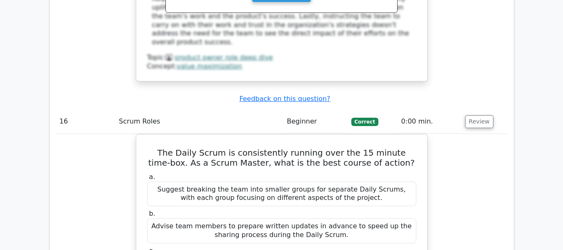
scroll to position [7174, 0]
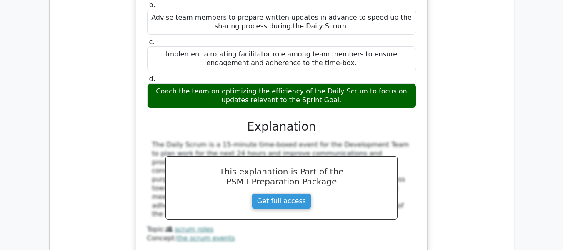
scroll to position [7299, 0]
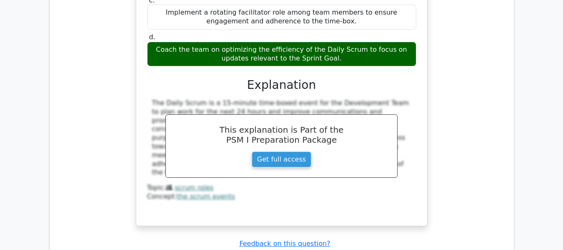
drag, startPoint x: 404, startPoint y: 192, endPoint x: 161, endPoint y: 38, distance: 287.2
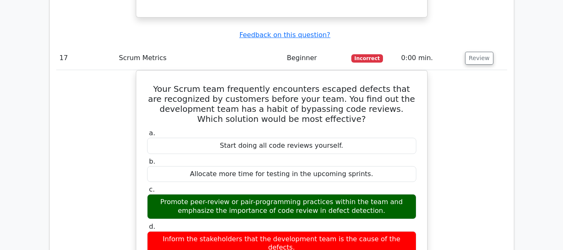
scroll to position [7591, 0]
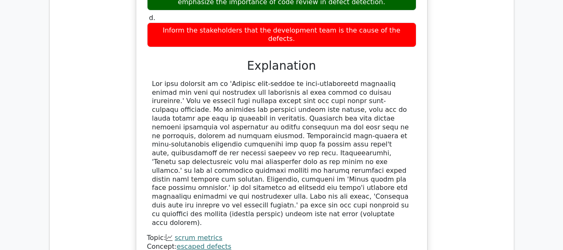
scroll to position [7674, 0]
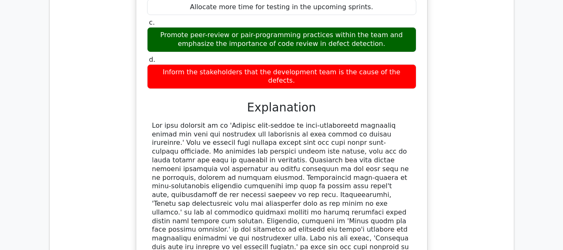
drag, startPoint x: 335, startPoint y: 180, endPoint x: 171, endPoint y: 106, distance: 179.6
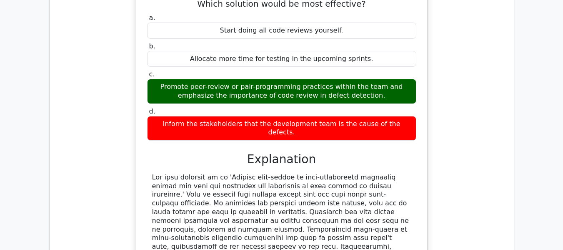
scroll to position [7790, 0]
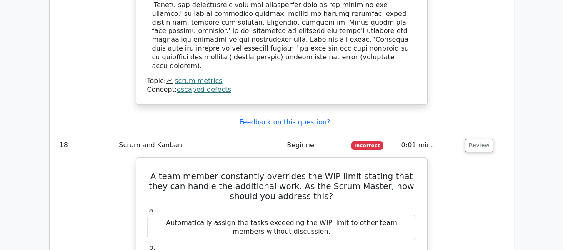
scroll to position [7998, 0]
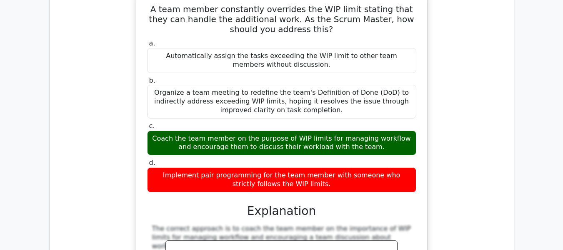
scroll to position [8165, 0]
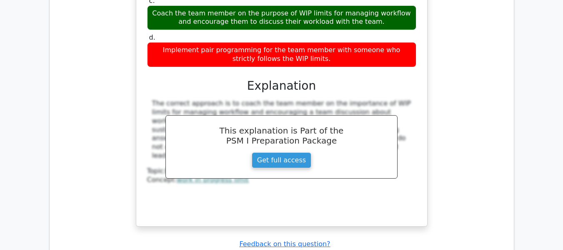
drag, startPoint x: 429, startPoint y: 184, endPoint x: 149, endPoint y: 15, distance: 326.9
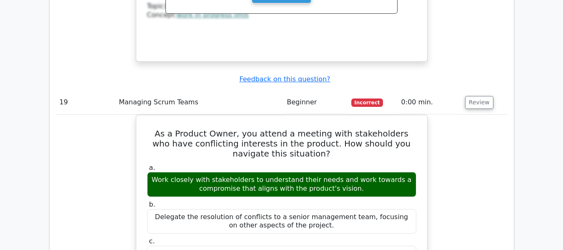
scroll to position [8415, 0]
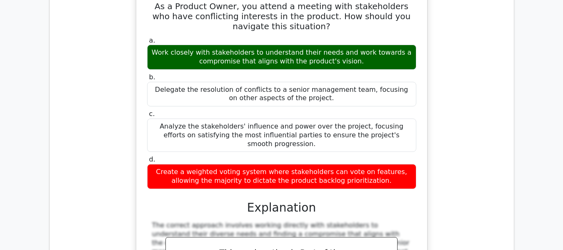
scroll to position [8540, 0]
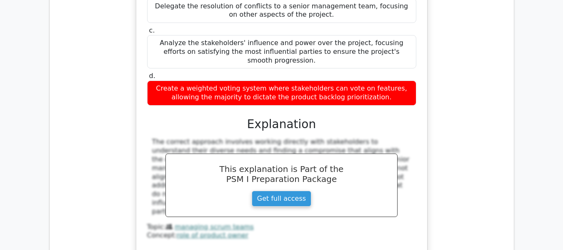
drag, startPoint x: 410, startPoint y: 207, endPoint x: 167, endPoint y: 44, distance: 292.4
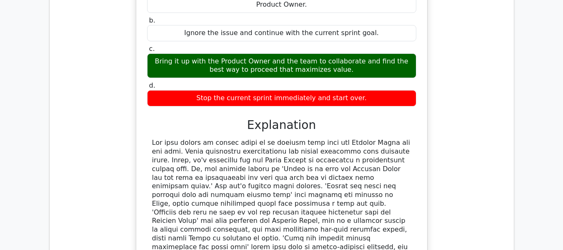
scroll to position [8749, 0]
